Goal: Information Seeking & Learning: Find specific fact

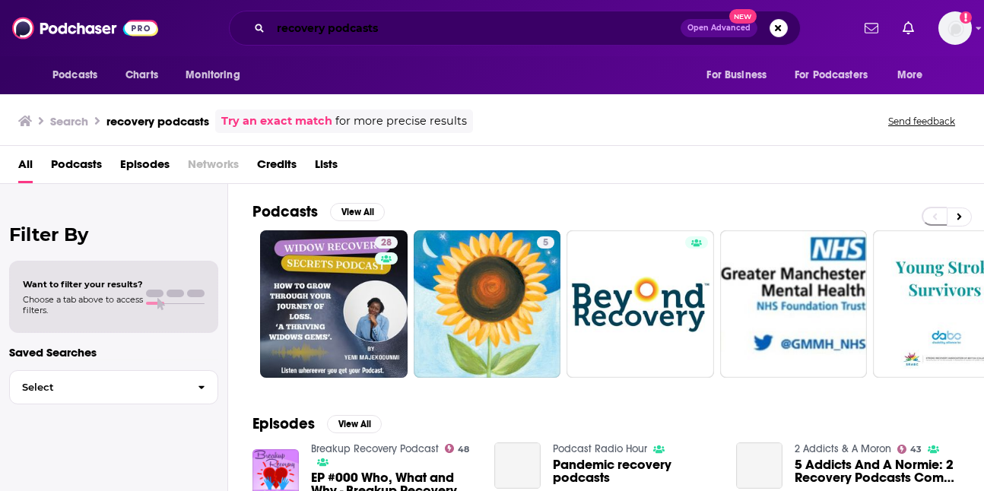
click at [392, 31] on input "recovery podcasts" at bounding box center [476, 28] width 410 height 24
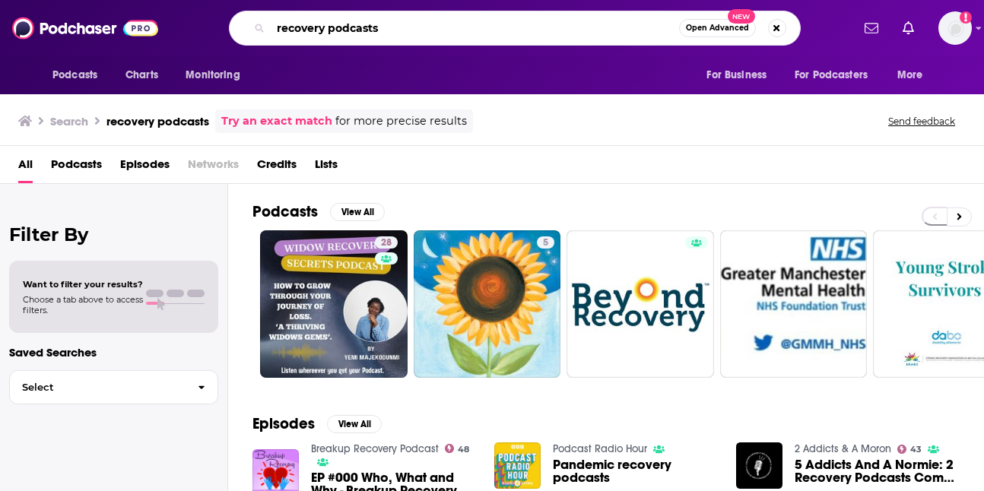
paste input "Books Before Bed"
drag, startPoint x: 382, startPoint y: 24, endPoint x: 281, endPoint y: 24, distance: 101.2
click at [281, 24] on input "recovery podcastsBooks Before Bed" at bounding box center [475, 28] width 408 height 24
type input "Books Before Bed"
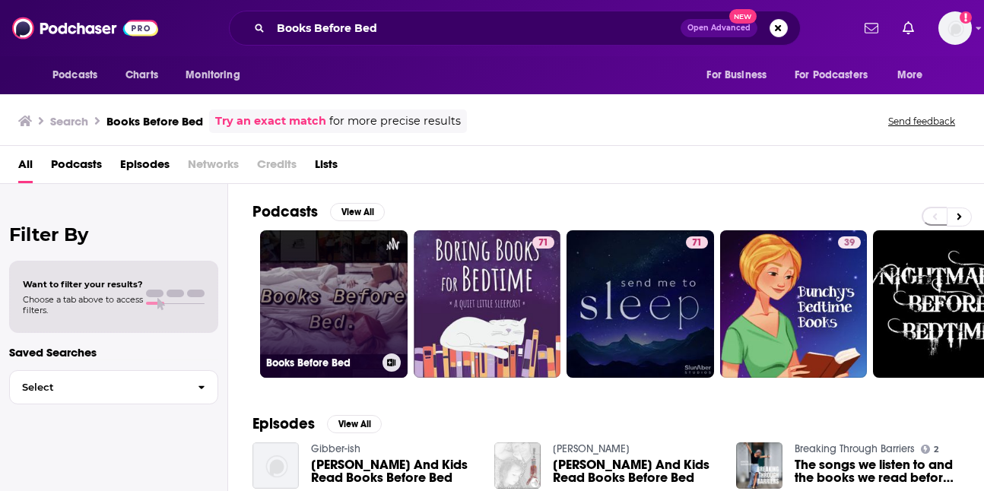
click at [348, 298] on link "Books Before Bed" at bounding box center [334, 304] width 148 height 148
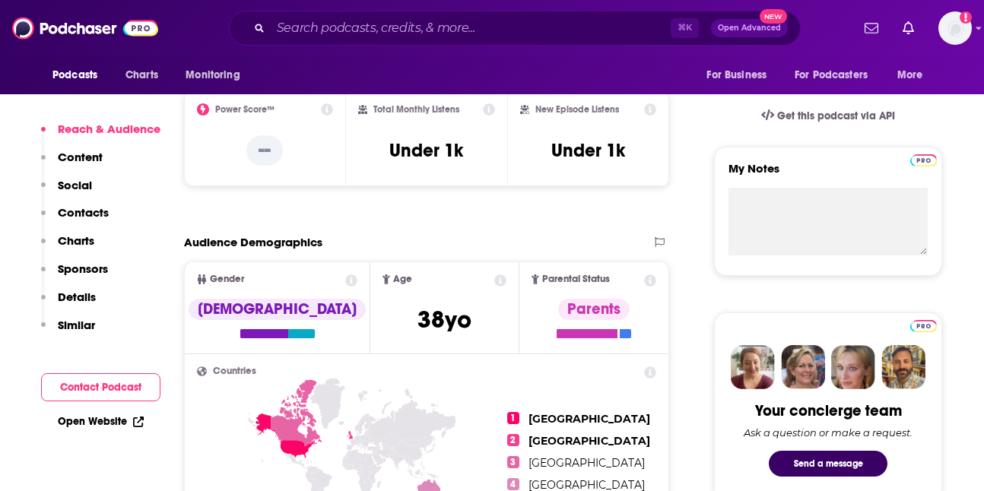
scroll to position [471, 0]
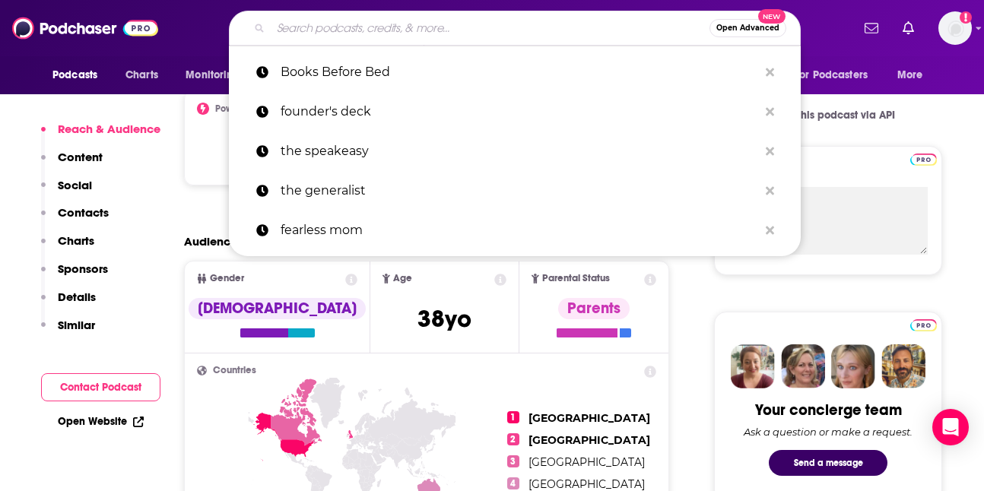
click at [392, 23] on input "Search podcasts, credits, & more..." at bounding box center [490, 28] width 439 height 24
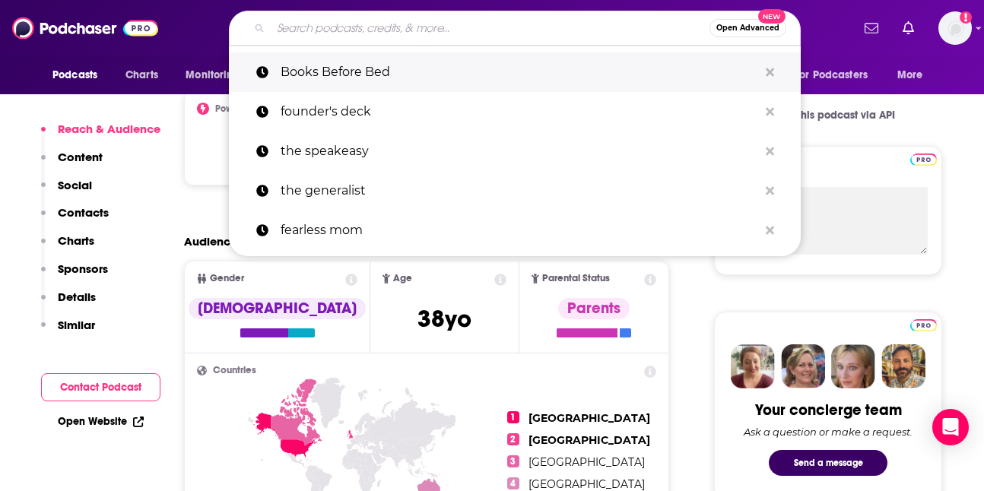
click at [352, 81] on p "Books Before Bed" at bounding box center [520, 72] width 478 height 40
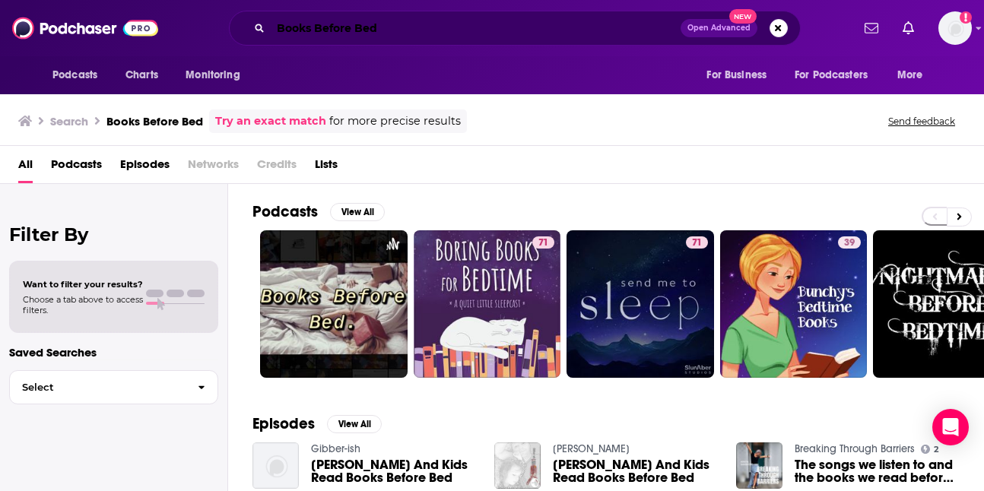
click at [426, 24] on input "Books Before Bed" at bounding box center [476, 28] width 410 height 24
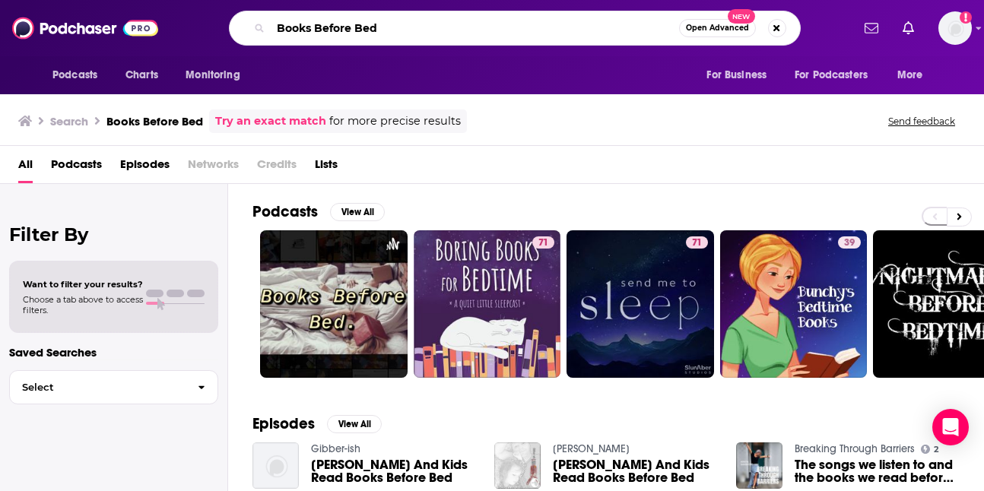
type input "Books Before Bed"
